Goal: Information Seeking & Learning: Check status

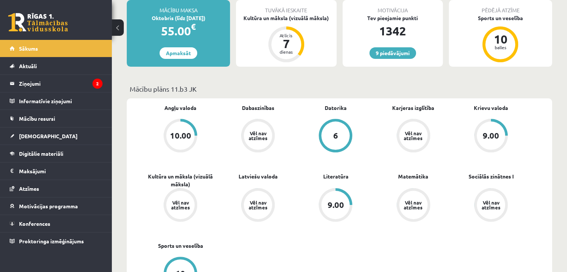
scroll to position [159, 0]
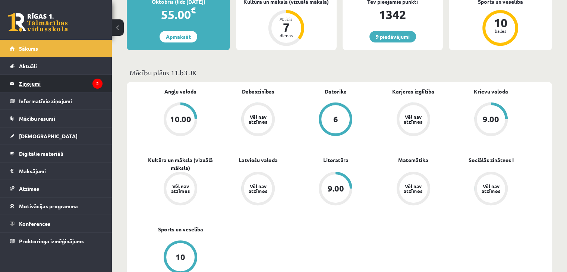
click at [87, 86] on legend "Ziņojumi 2" at bounding box center [60, 83] width 83 height 17
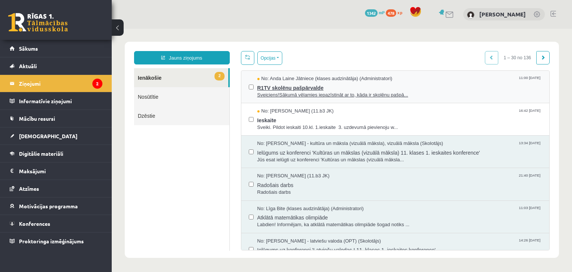
click at [275, 93] on span "Sveiciens!Sākumā vēlamies iepazīstināt ar to, kāda ir skolēnu pašpā..." at bounding box center [400, 95] width 285 height 7
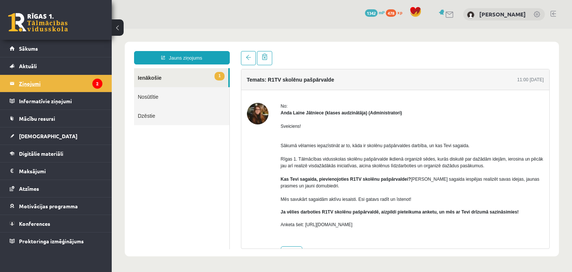
click at [92, 81] on legend "Ziņojumi 2" at bounding box center [60, 83] width 83 height 17
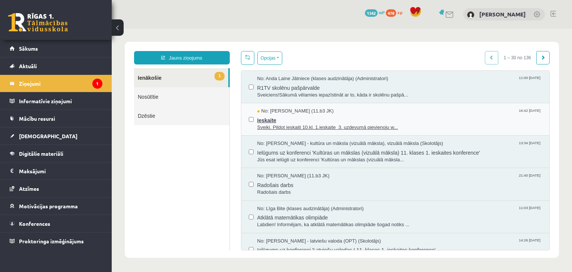
click at [351, 115] on span "Ieskaite" at bounding box center [400, 119] width 285 height 9
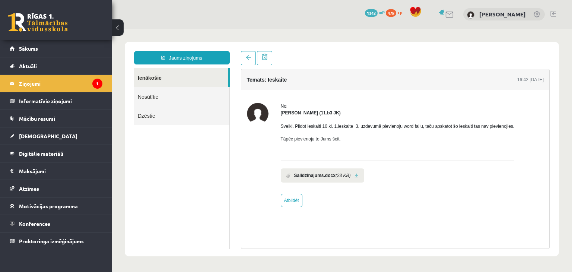
click at [355, 174] on link at bounding box center [357, 175] width 4 height 5
click at [92, 54] on link "Sākums" at bounding box center [56, 48] width 93 height 17
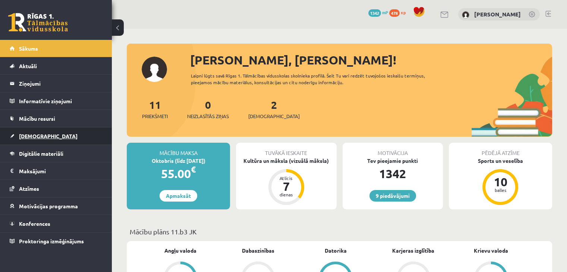
click at [54, 130] on link "[DEMOGRAPHIC_DATA]" at bounding box center [56, 135] width 93 height 17
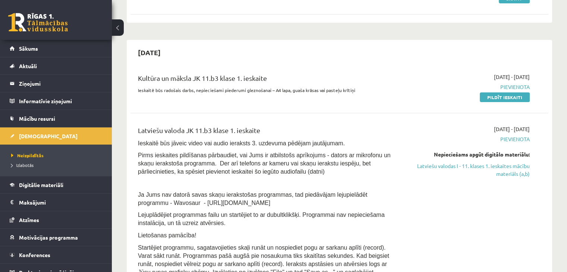
scroll to position [135, 0]
